Goal: Check status: Check status

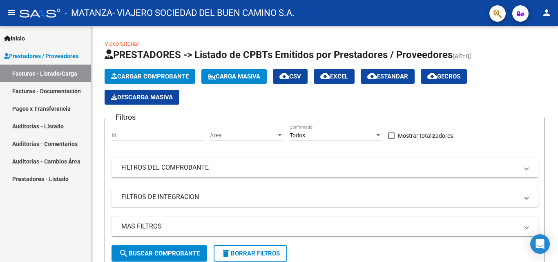
click at [557, 82] on div at bounding box center [557, 77] width 2 height 103
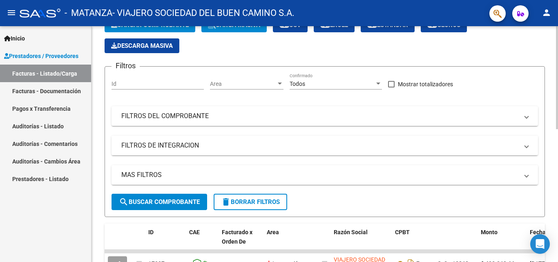
click at [389, 143] on mat-panel-title "FILTROS DE INTEGRACION" at bounding box center [319, 145] width 397 height 9
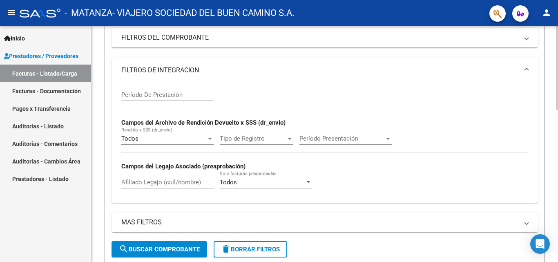
scroll to position [133, 0]
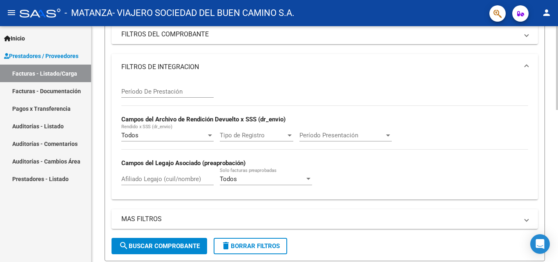
click at [557, 109] on div at bounding box center [557, 116] width 2 height 84
click at [137, 180] on input "Afiliado Legajo (cuil/nombre)" at bounding box center [167, 178] width 92 height 7
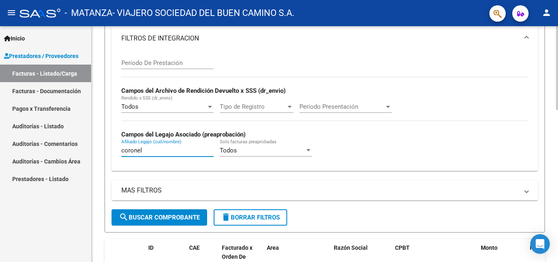
scroll to position [164, 0]
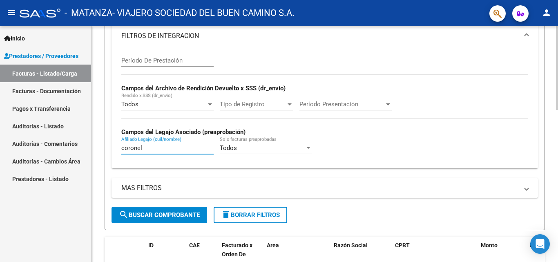
click at [557, 98] on div at bounding box center [557, 127] width 2 height 84
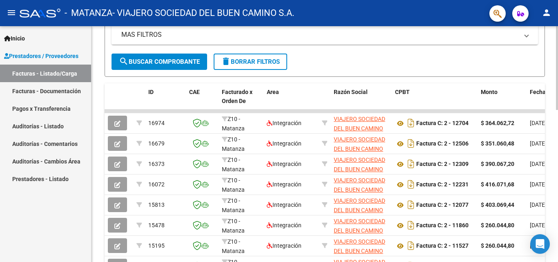
scroll to position [325, 0]
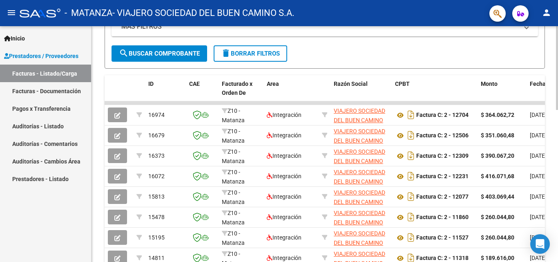
click at [556, 160] on div at bounding box center [557, 185] width 2 height 84
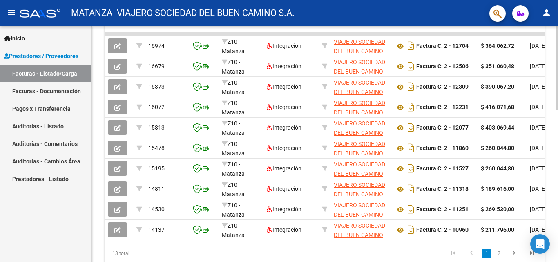
scroll to position [429, 0]
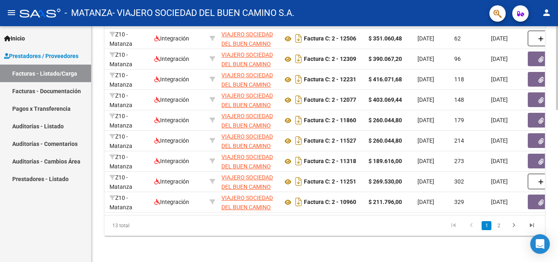
scroll to position [0, 11]
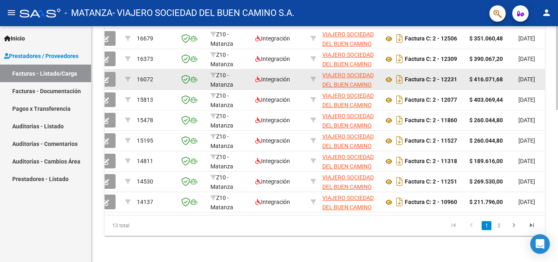
type input "coronel"
click at [110, 72] on button "button" at bounding box center [105, 79] width 19 height 15
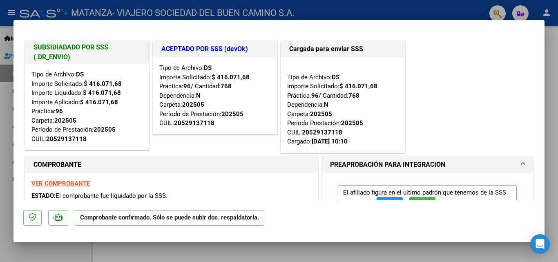
click at [62, 182] on strong "VER COMPROBANTE" at bounding box center [60, 183] width 58 height 7
